Goal: Transaction & Acquisition: Purchase product/service

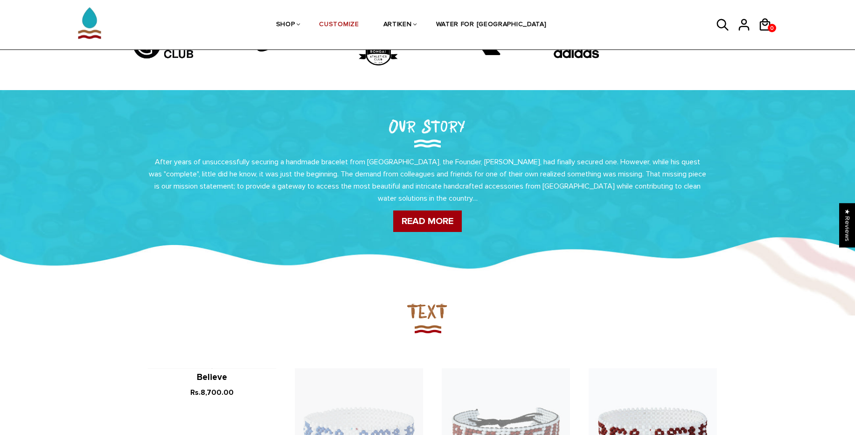
scroll to position [504, 0]
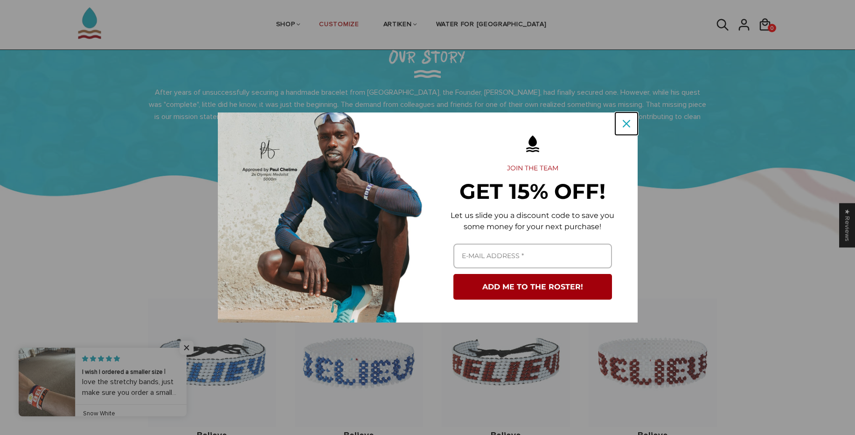
click at [634, 130] on button "Close" at bounding box center [626, 123] width 22 height 22
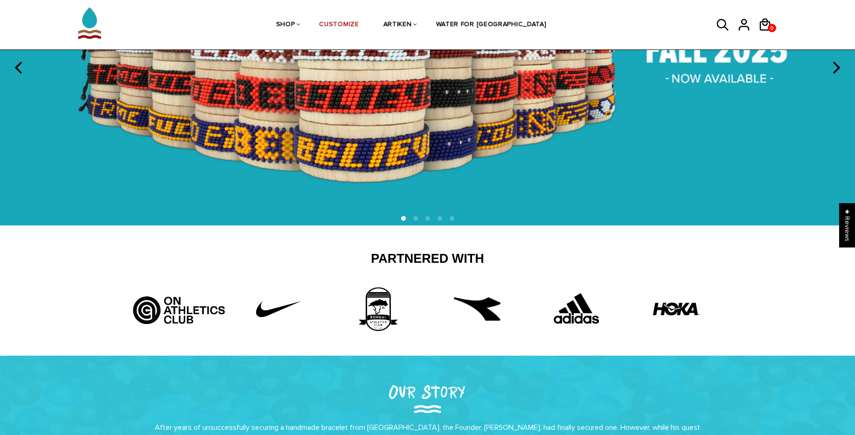
scroll to position [168, 0]
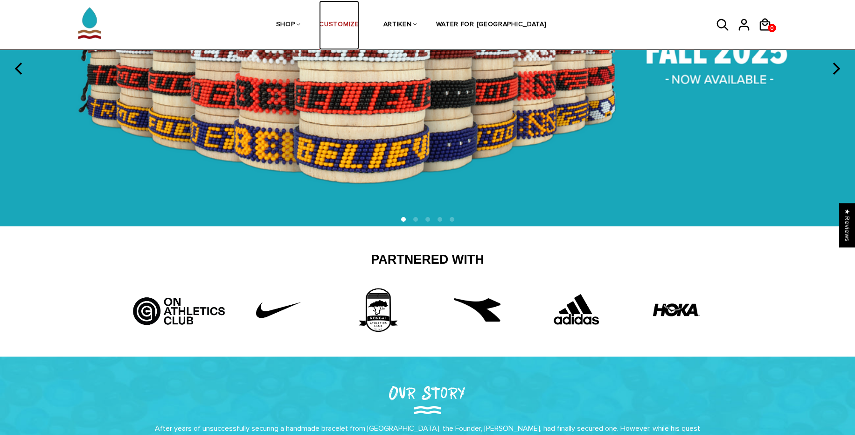
click at [359, 32] on link "CUSTOMIZE" at bounding box center [339, 24] width 40 height 49
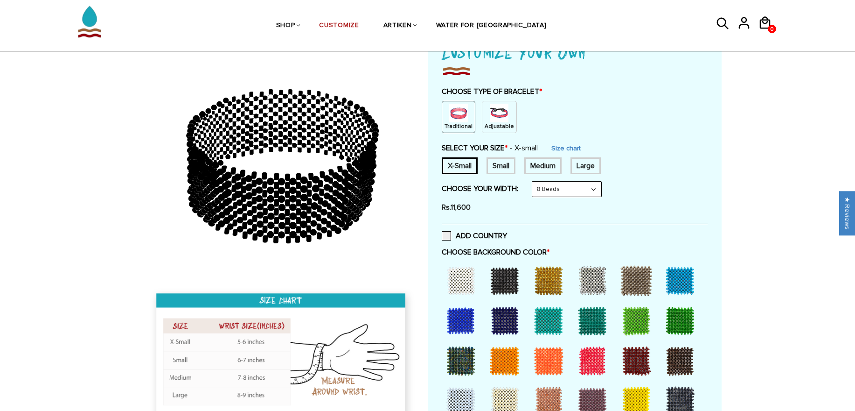
scroll to position [56, 0]
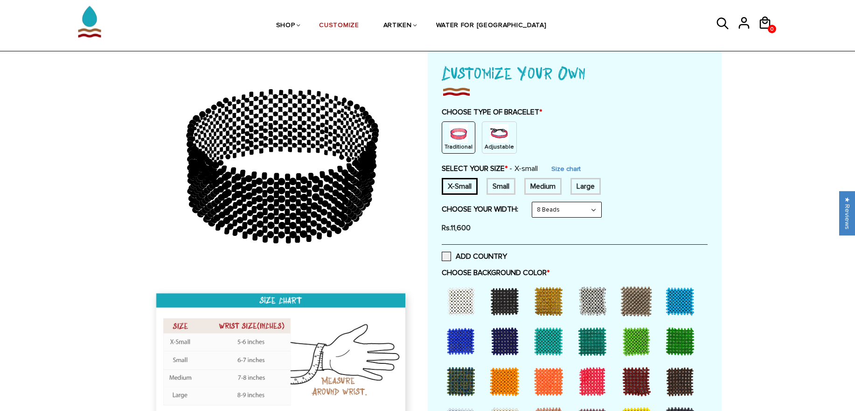
click at [490, 139] on img at bounding box center [499, 133] width 19 height 19
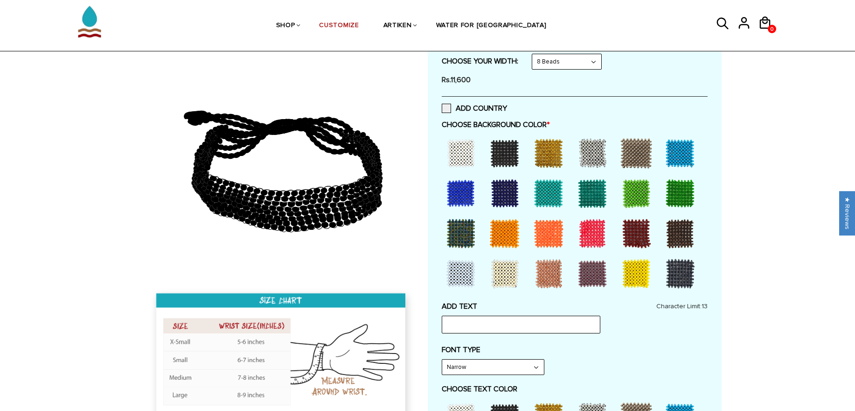
scroll to position [168, 0]
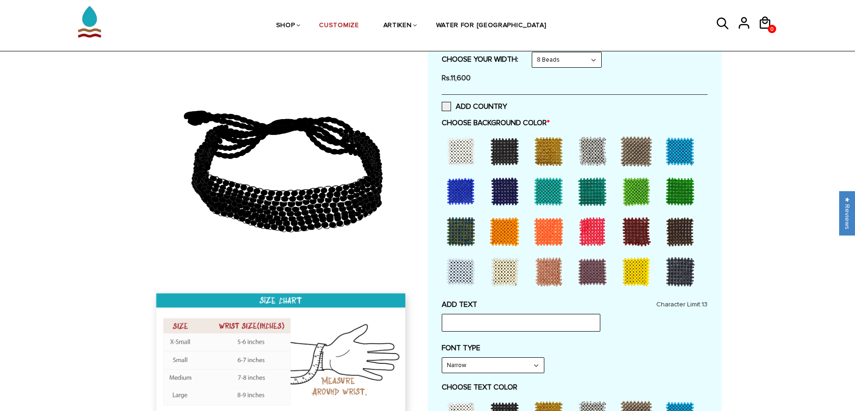
click at [499, 152] on div at bounding box center [504, 150] width 37 height 37
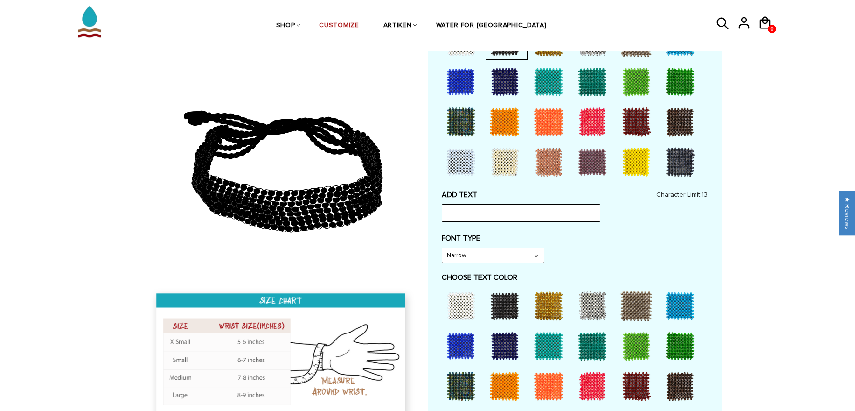
scroll to position [280, 0]
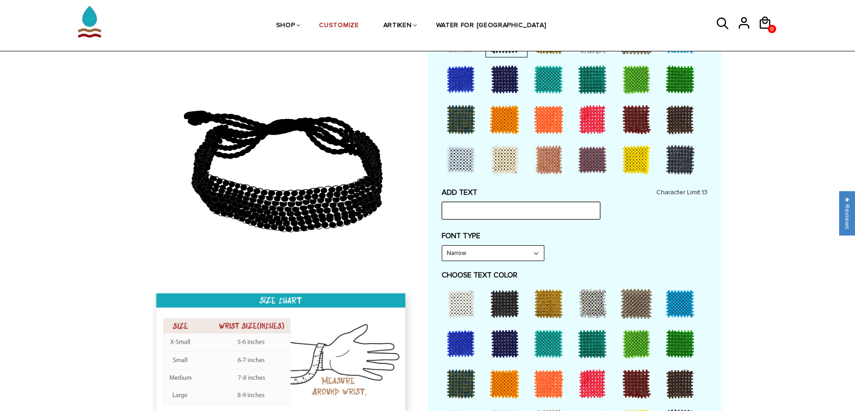
click at [480, 213] on input "text" at bounding box center [521, 211] width 159 height 18
type input "S"
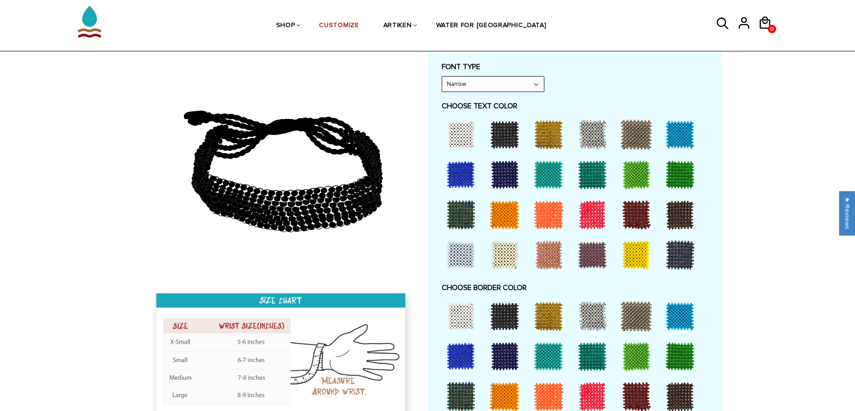
scroll to position [448, 0]
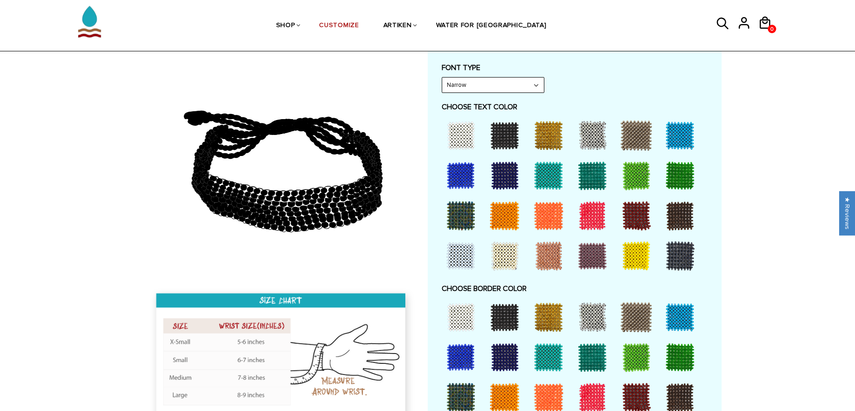
click at [548, 143] on div at bounding box center [548, 135] width 37 height 37
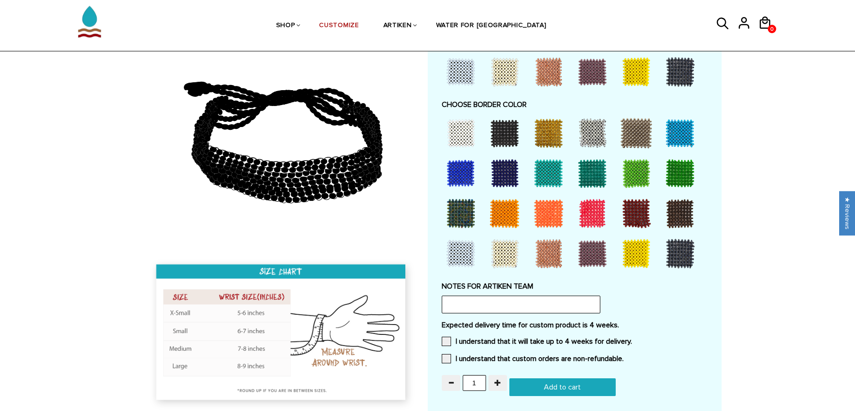
scroll to position [728, 0]
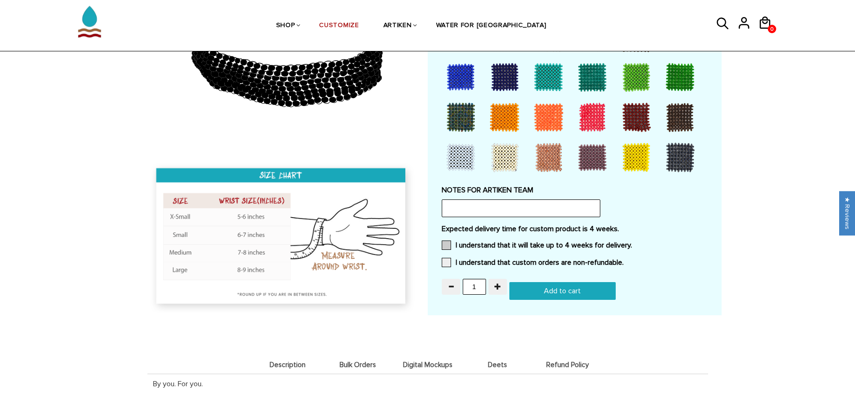
click at [450, 243] on span at bounding box center [446, 244] width 9 height 9
click at [632, 242] on input "I understand that it will take up to 4 weeks for delivery." at bounding box center [632, 242] width 0 height 0
click at [450, 258] on span at bounding box center [446, 262] width 9 height 9
click at [624, 259] on input "I understand that custom orders are non-refundable." at bounding box center [624, 259] width 0 height 0
click at [560, 288] on input "Add to cart" at bounding box center [562, 291] width 106 height 18
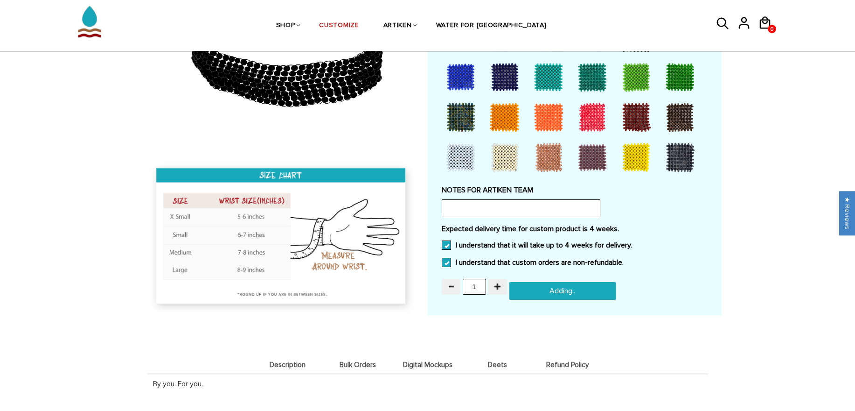
type input "Add to cart"
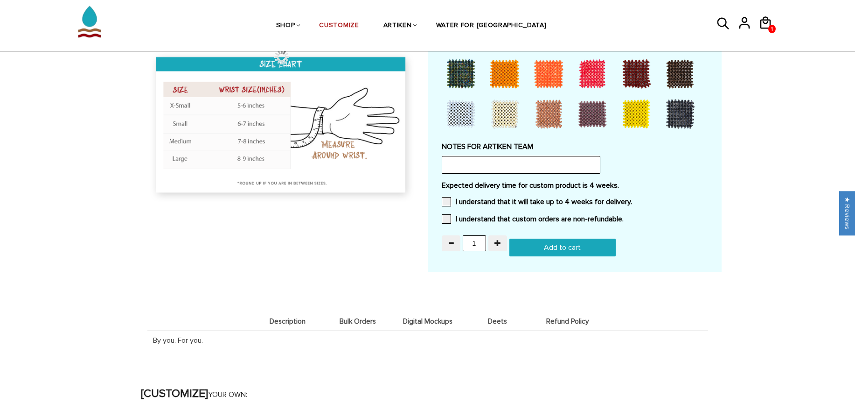
scroll to position [728, 0]
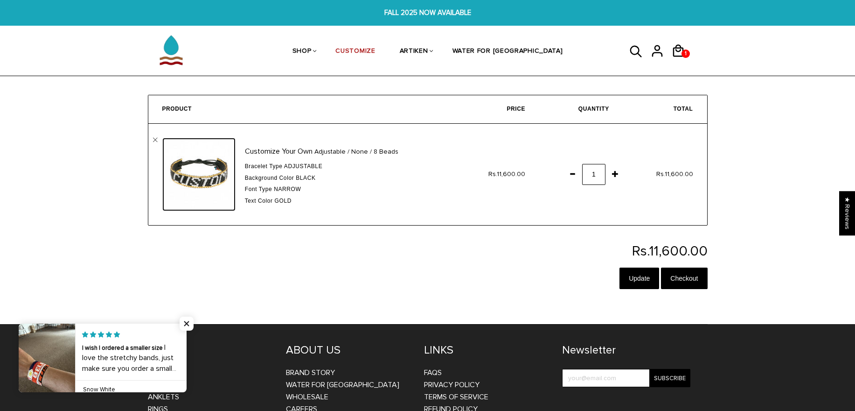
click at [208, 171] on img at bounding box center [198, 174] width 73 height 73
